Goal: Navigation & Orientation: Find specific page/section

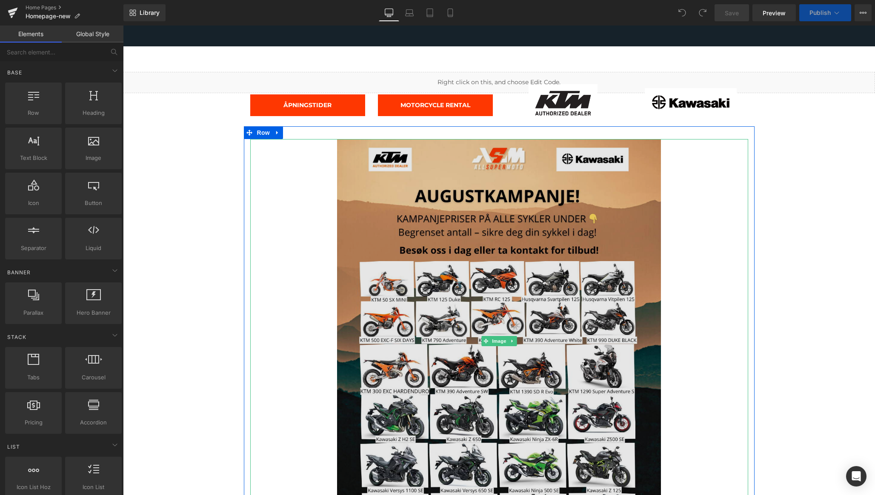
scroll to position [71, 0]
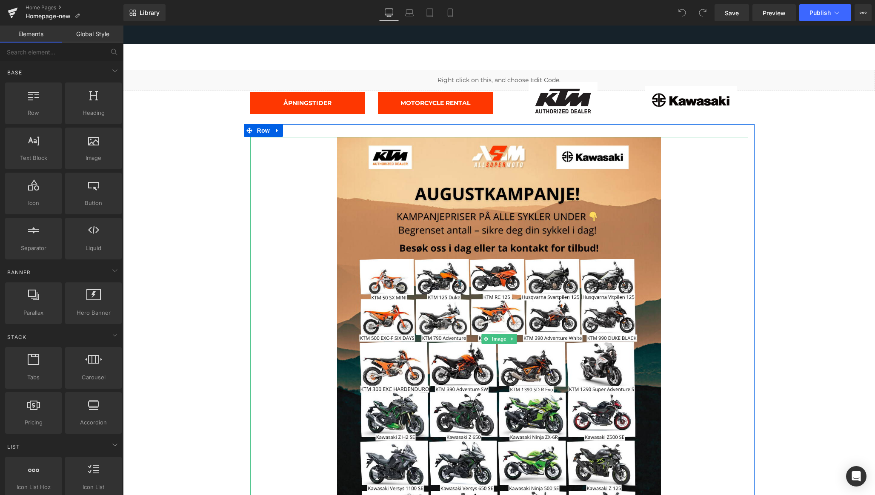
click at [290, 217] on div at bounding box center [499, 339] width 498 height 405
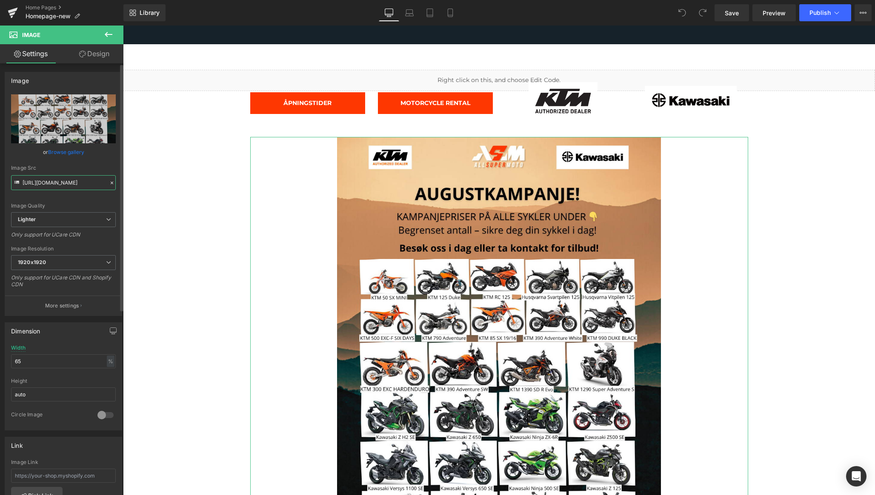
click at [84, 185] on input "[URL][DOMAIN_NAME]" at bounding box center [63, 182] width 105 height 15
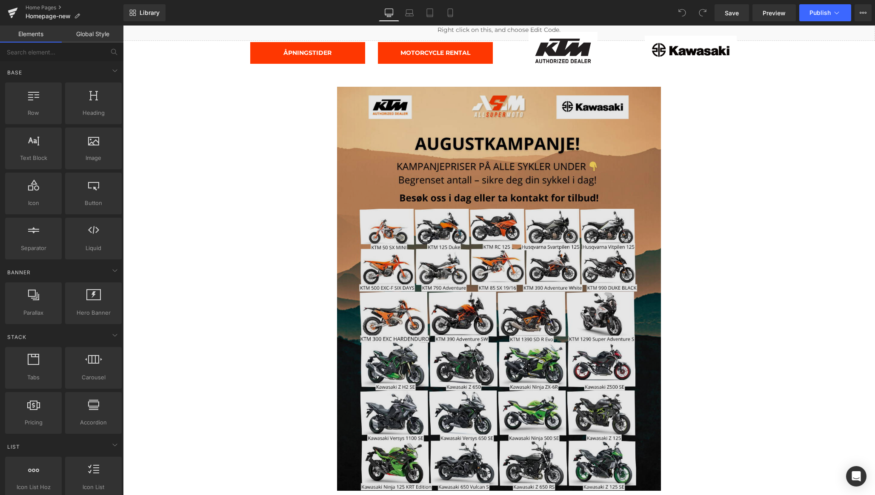
scroll to position [0, 0]
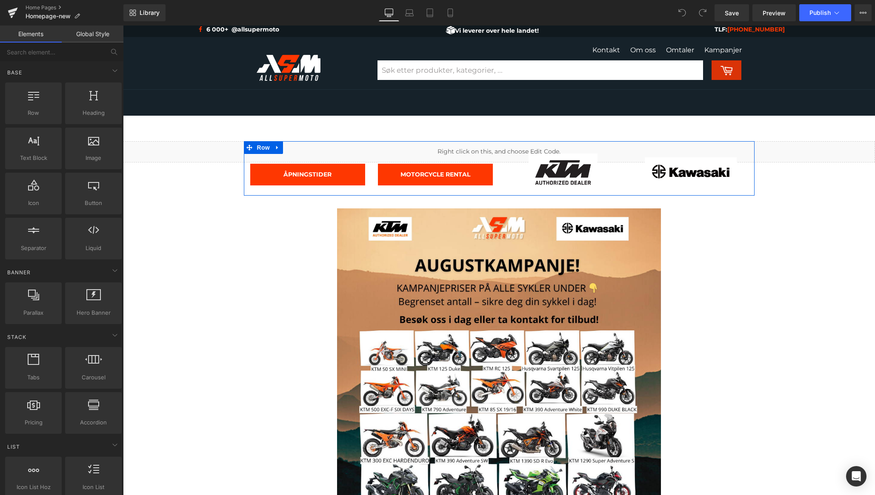
click at [742, 151] on div "ÅPNINGSTIDER Button MOTORCYCLE RENTAL Button Image Image Row" at bounding box center [499, 168] width 511 height 54
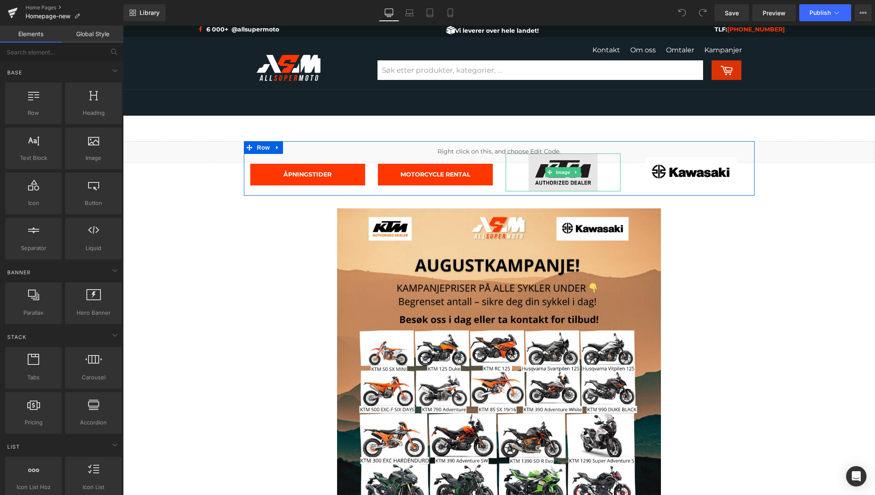
click at [566, 182] on img at bounding box center [562, 173] width 69 height 38
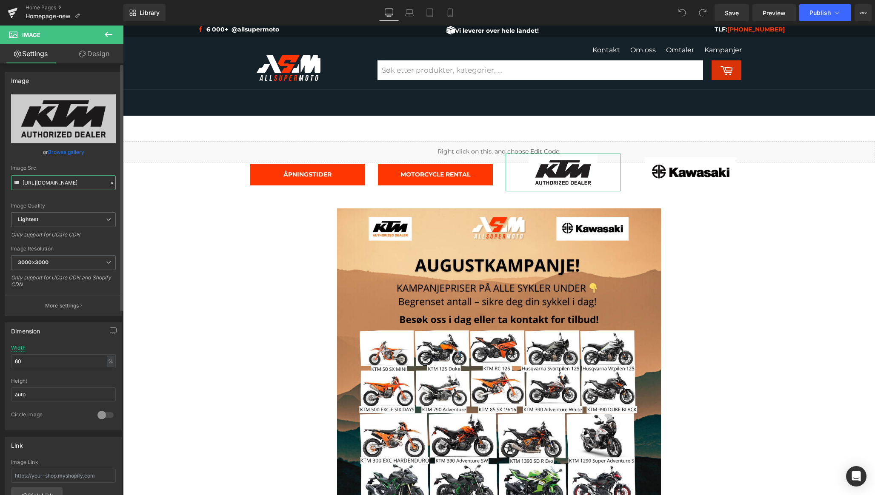
click at [89, 185] on input "[URL][DOMAIN_NAME]" at bounding box center [63, 182] width 105 height 15
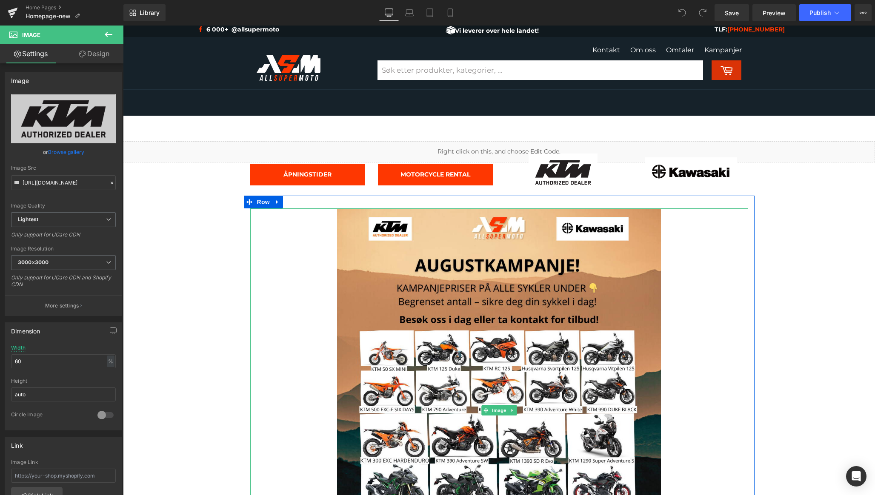
click at [272, 250] on div at bounding box center [499, 410] width 498 height 405
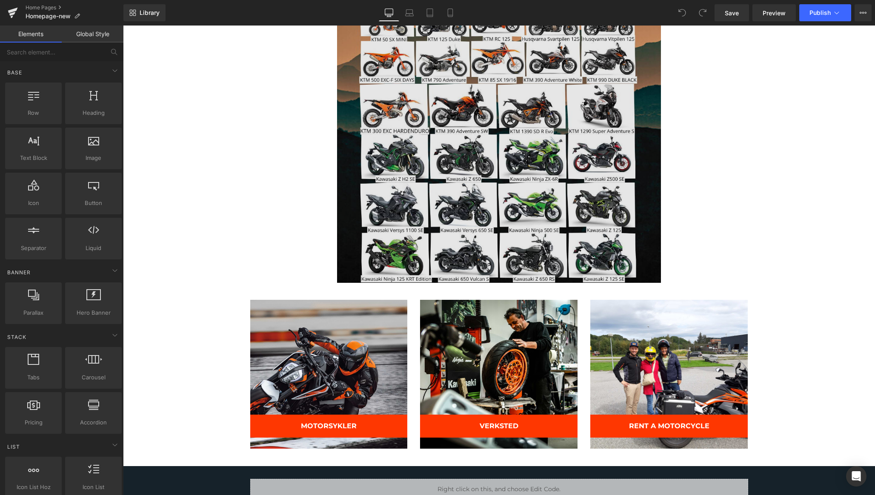
scroll to position [311, 0]
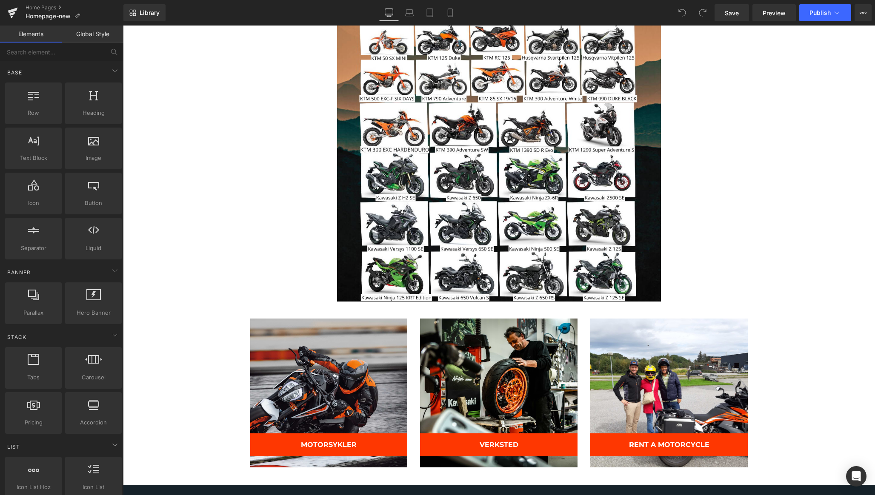
click at [713, 311] on div "MOTORSYKLER Button Hero Banner VERKSTED Button Hero Banner RENT A MOTORCYCLE Bu…" at bounding box center [499, 389] width 511 height 166
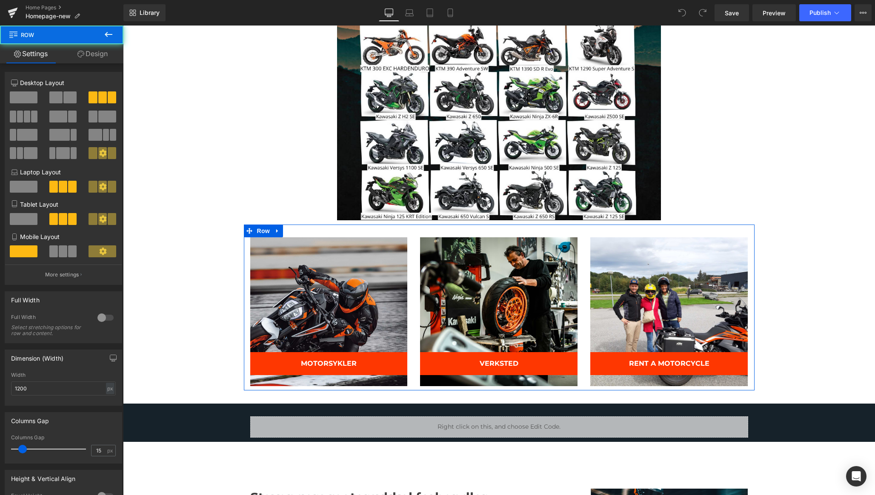
scroll to position [444, 0]
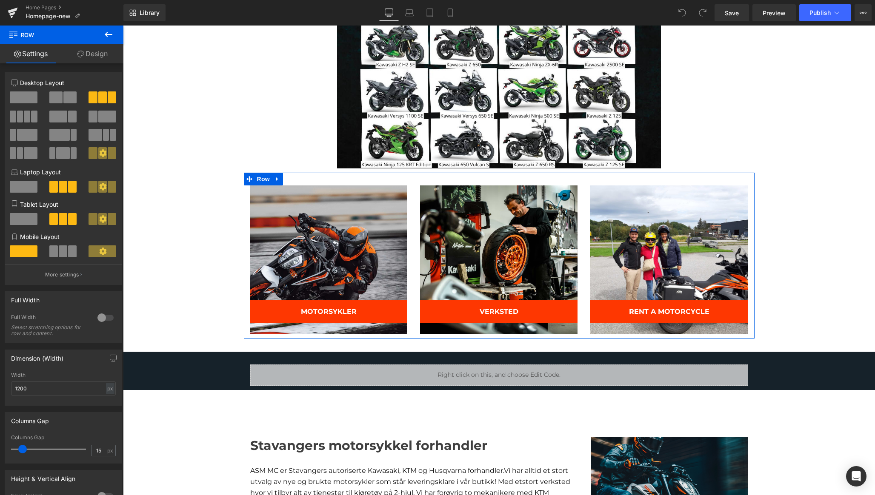
click at [335, 254] on div at bounding box center [328, 260] width 157 height 149
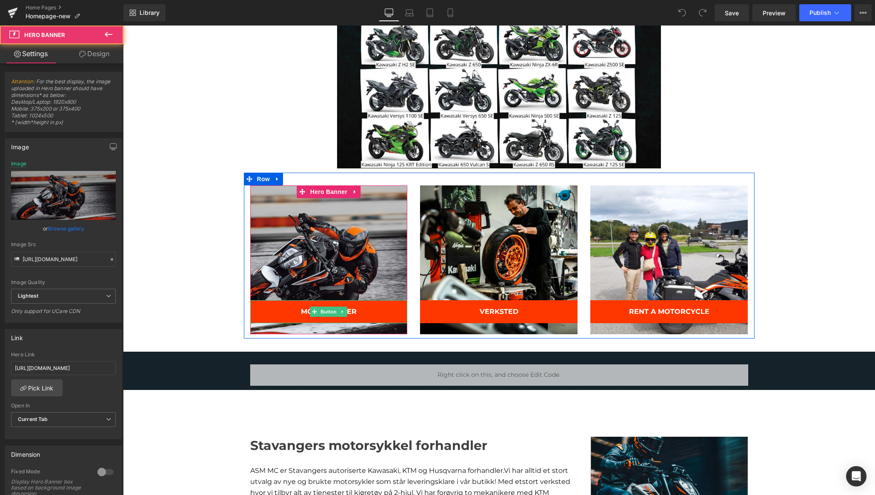
click at [360, 313] on link "MOTORSYKLER" at bounding box center [328, 311] width 157 height 23
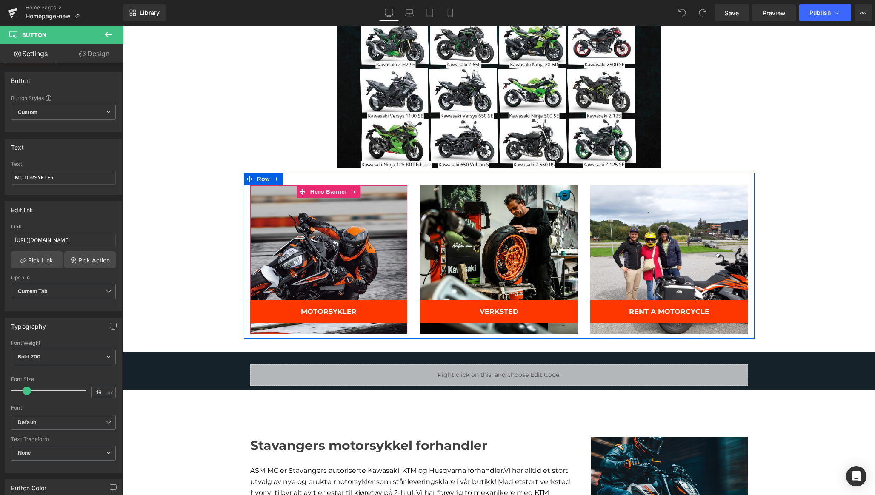
click at [366, 246] on div at bounding box center [328, 260] width 157 height 149
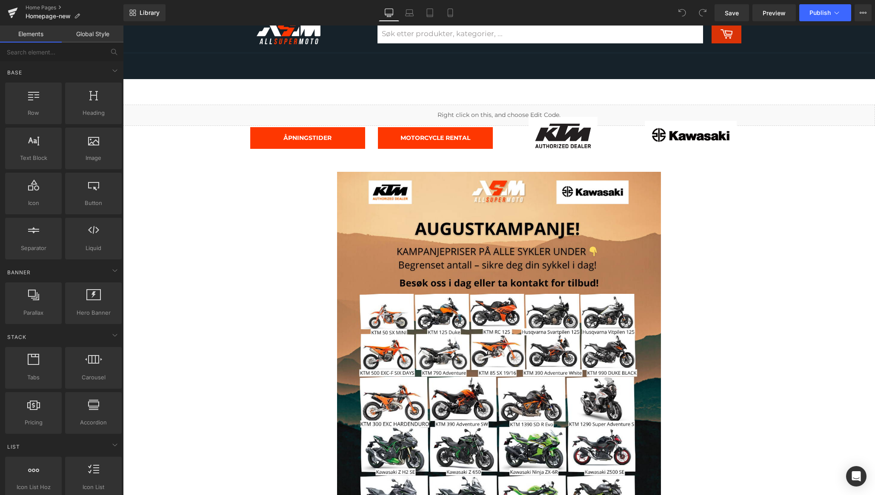
scroll to position [0, 0]
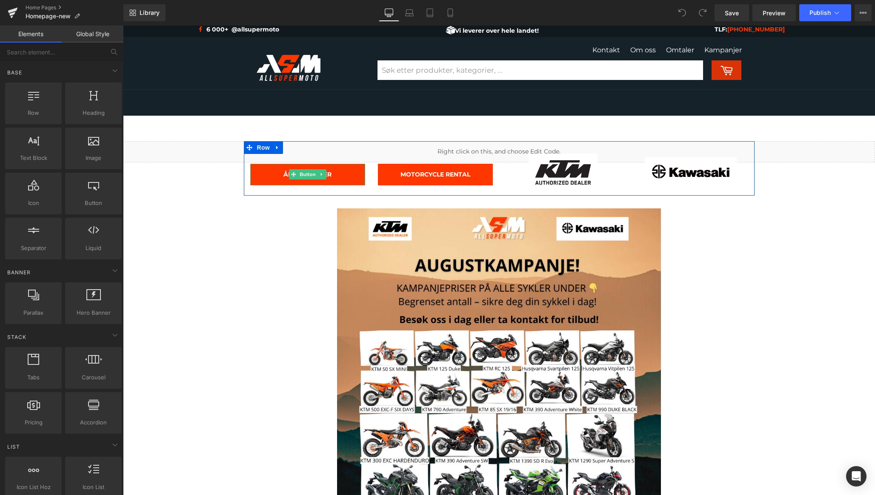
click at [275, 174] on link "ÅPNINGSTIDER" at bounding box center [307, 175] width 115 height 22
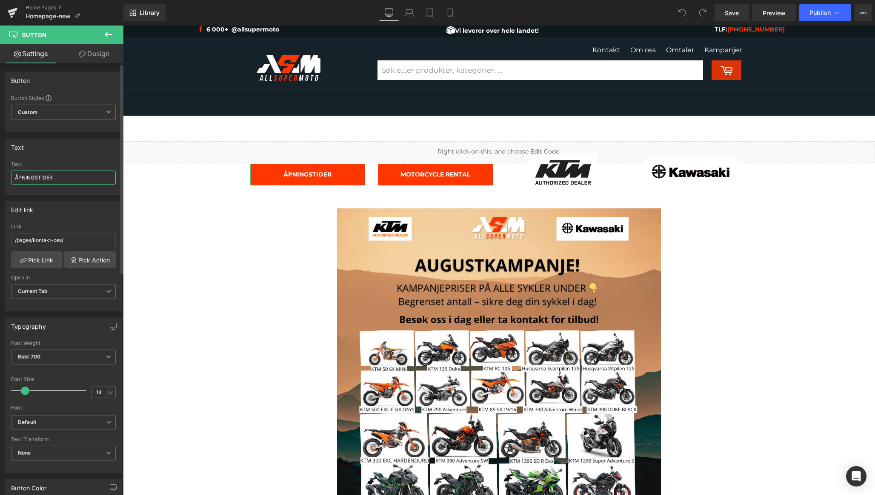
click at [66, 180] on input "ÅPNINGSTIDER" at bounding box center [63, 178] width 105 height 14
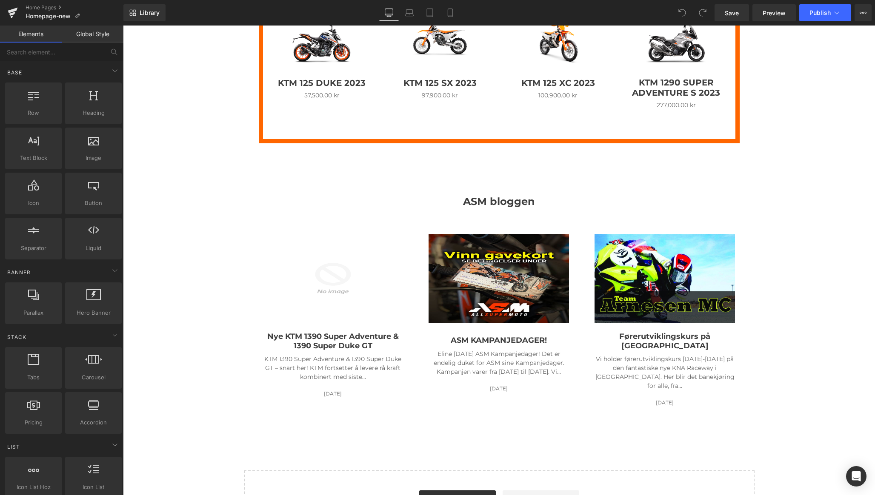
scroll to position [1324, 0]
